Goal: Task Accomplishment & Management: Manage account settings

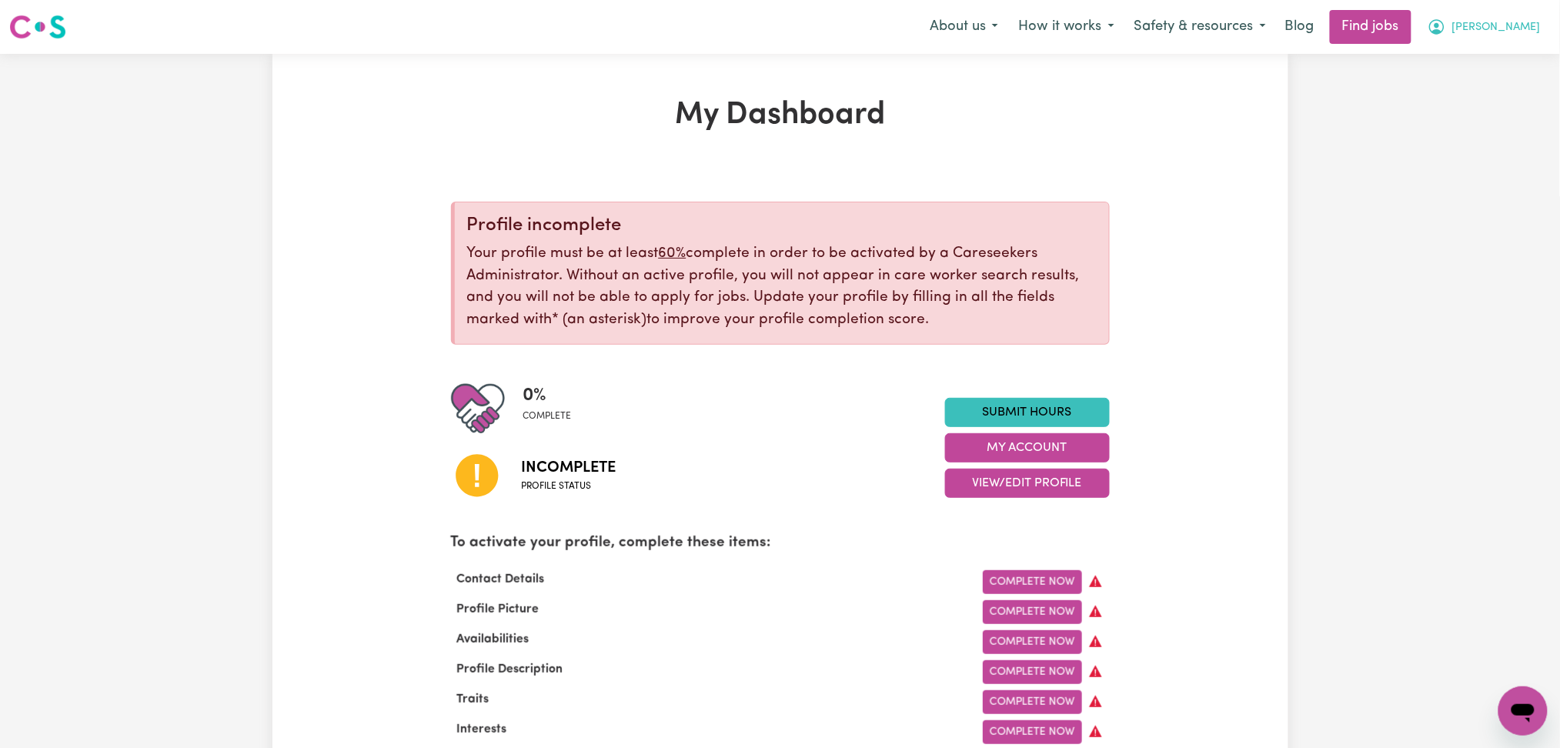
click at [1527, 31] on span "[PERSON_NAME]" at bounding box center [1496, 27] width 88 height 17
click at [1505, 125] on link "Logout" at bounding box center [1489, 117] width 122 height 29
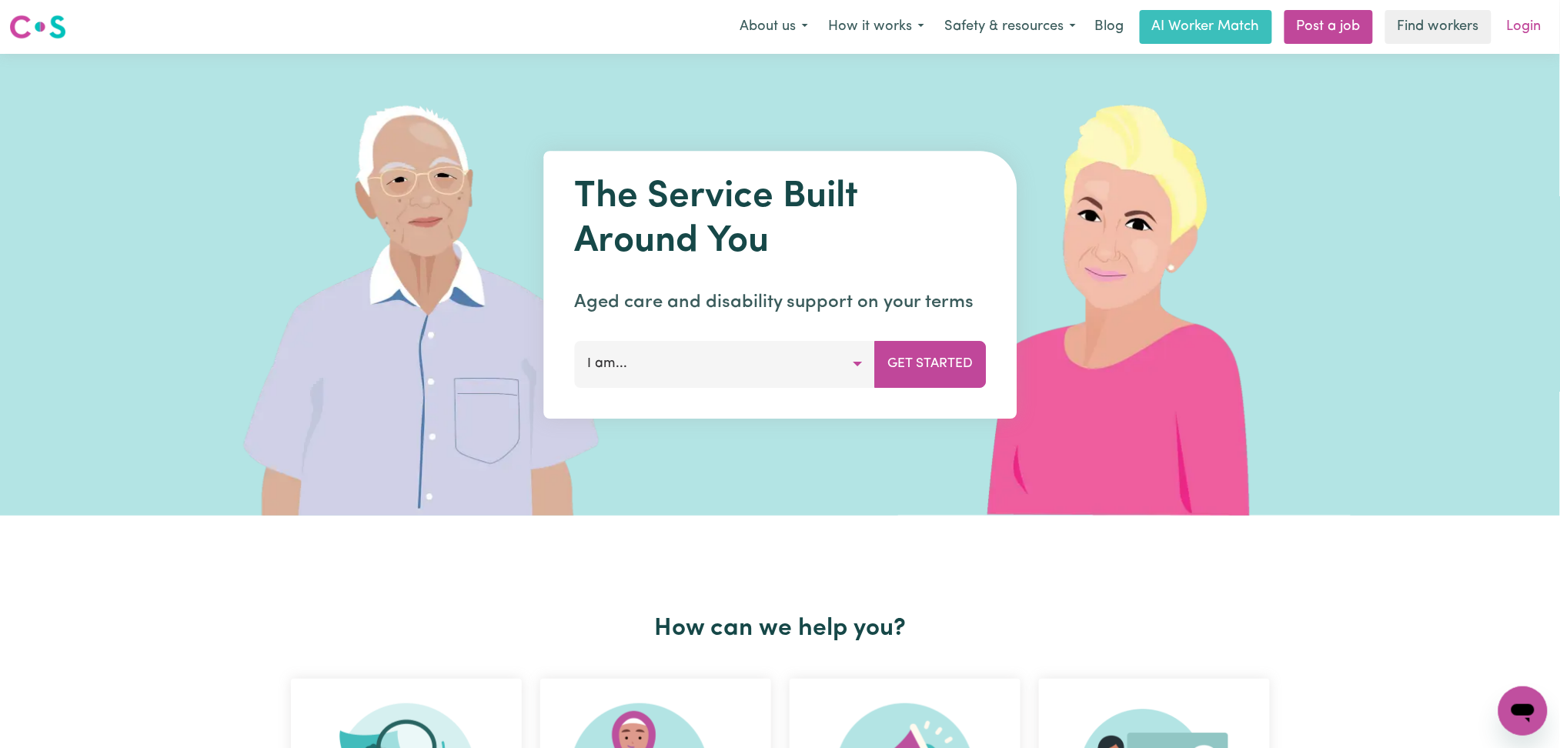
click at [1522, 26] on link "Login" at bounding box center [1523, 27] width 53 height 34
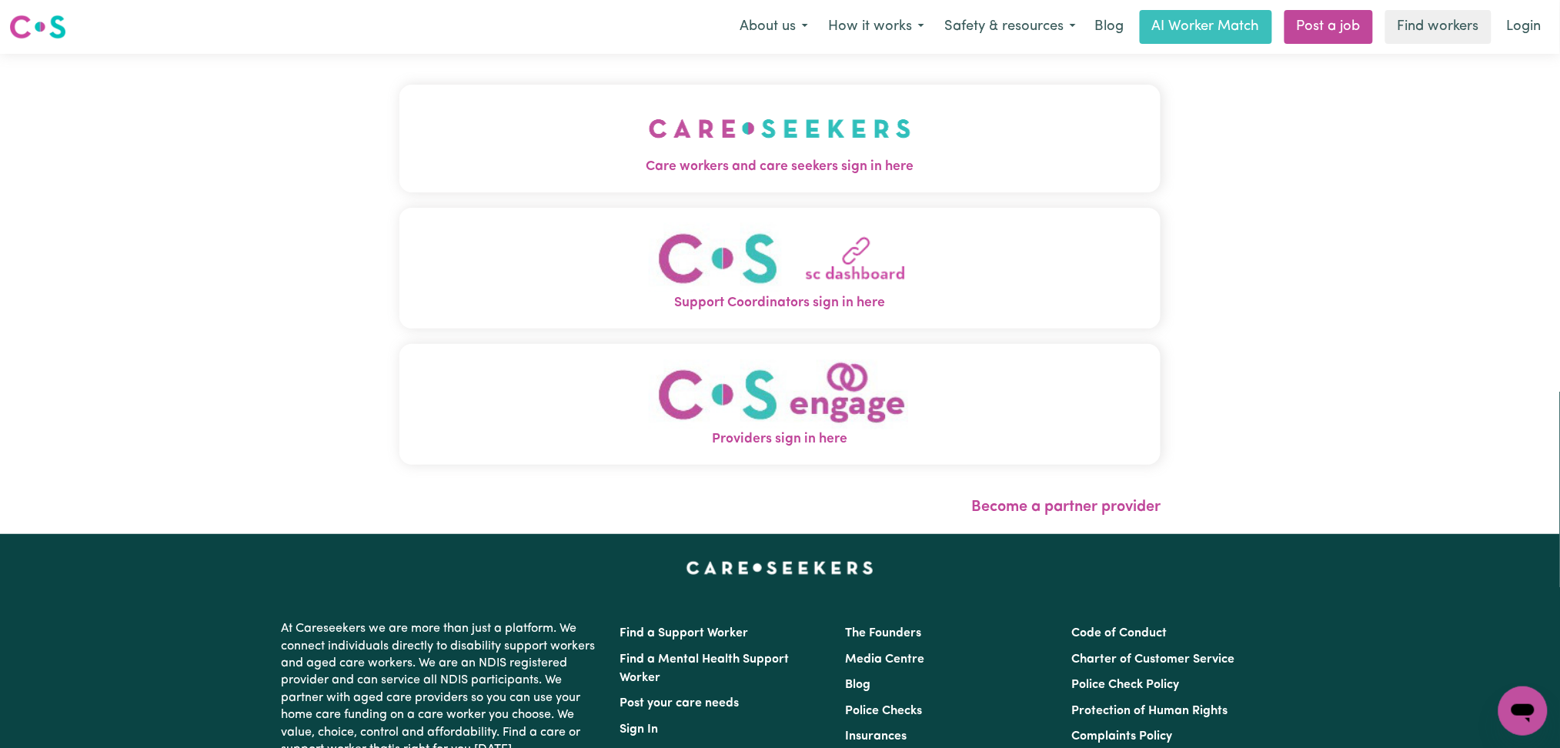
click at [699, 88] on button "Care workers and care seekers sign in here" at bounding box center [780, 139] width 762 height 108
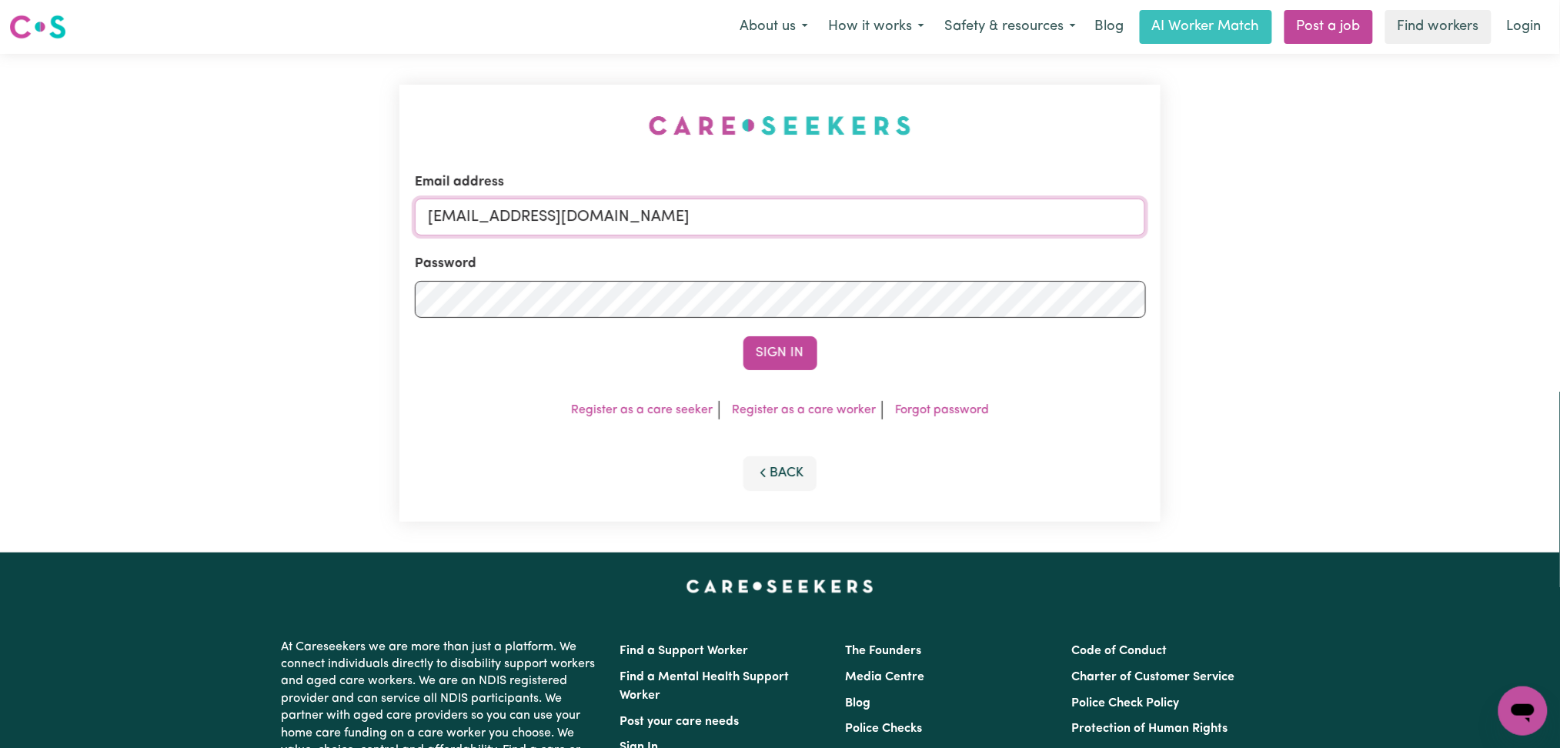
click at [610, 201] on input "[EMAIL_ADDRESS][DOMAIN_NAME]" at bounding box center [780, 217] width 731 height 37
drag, startPoint x: 505, startPoint y: 212, endPoint x: 1000, endPoint y: 244, distance: 495.8
click at [1000, 244] on form "Email address Superuser~[EMAIL_ADDRESS][DOMAIN_NAME] Password Sign In" at bounding box center [780, 271] width 731 height 198
type input "Superuser~[EMAIL_ADDRESS][DOMAIN_NAME]"
click at [788, 355] on button "Sign In" at bounding box center [780, 353] width 74 height 34
